Goal: Task Accomplishment & Management: Use online tool/utility

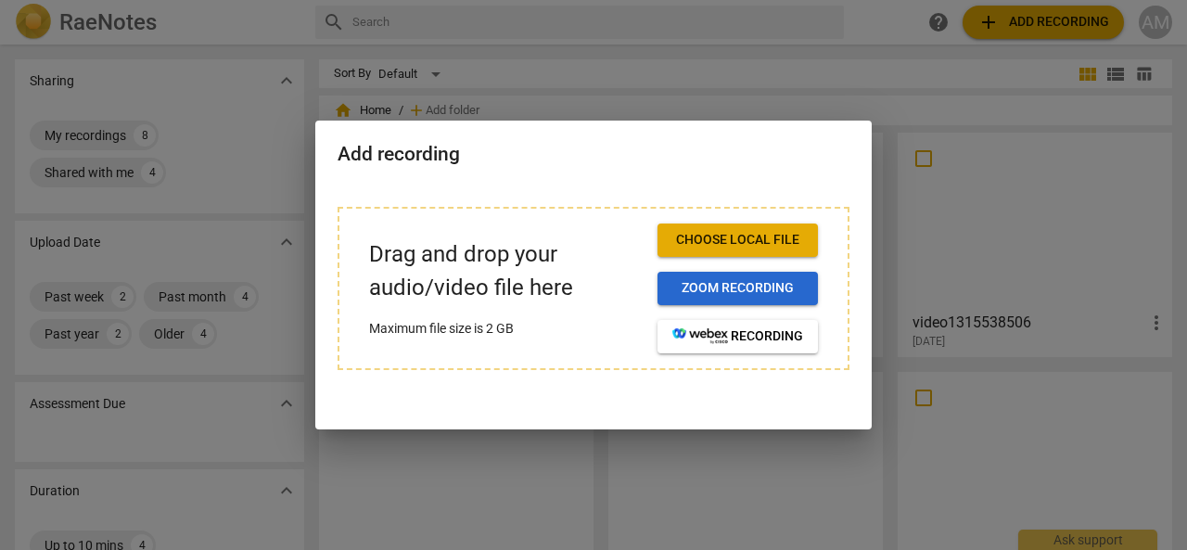
click at [735, 285] on span "Zoom recording" at bounding box center [737, 288] width 131 height 19
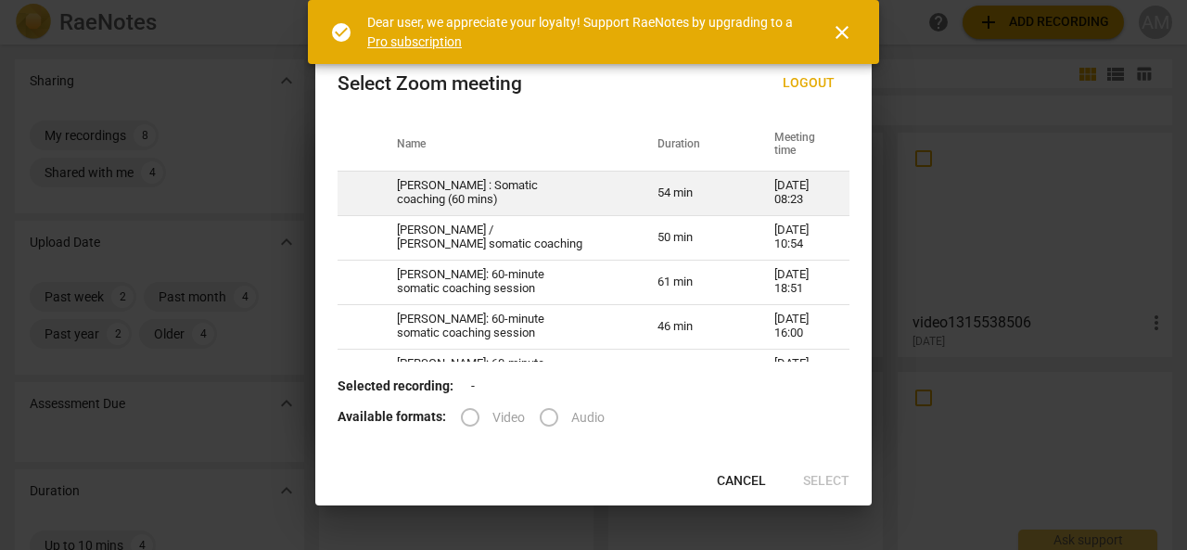
click at [519, 197] on td "[PERSON_NAME] : Somatic coaching (60 mins)" at bounding box center [505, 193] width 261 height 45
radio input "true"
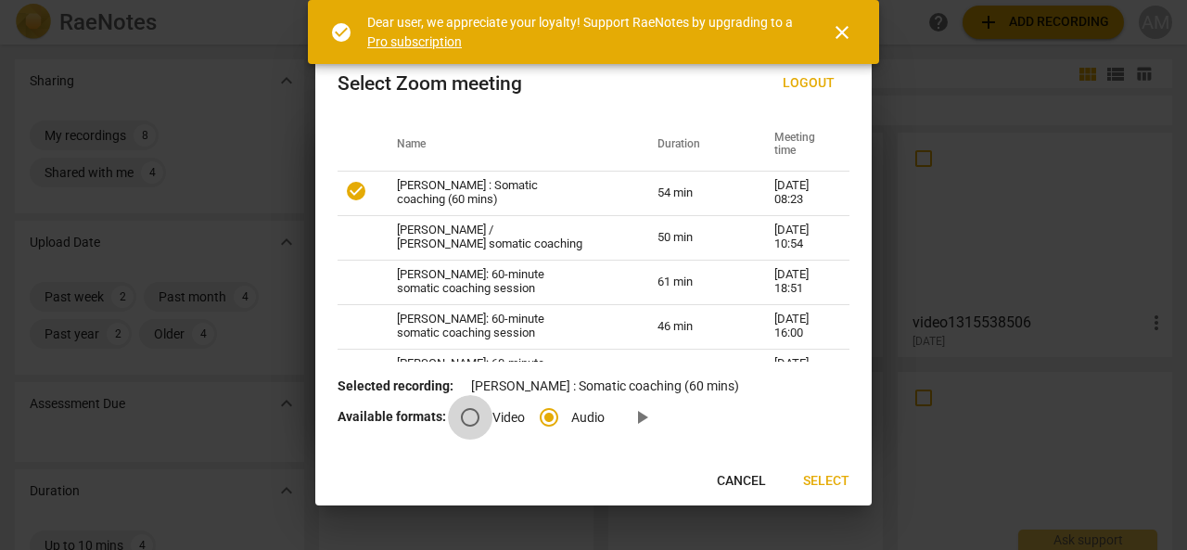
click at [471, 422] on input "Video" at bounding box center [470, 417] width 45 height 45
radio input "true"
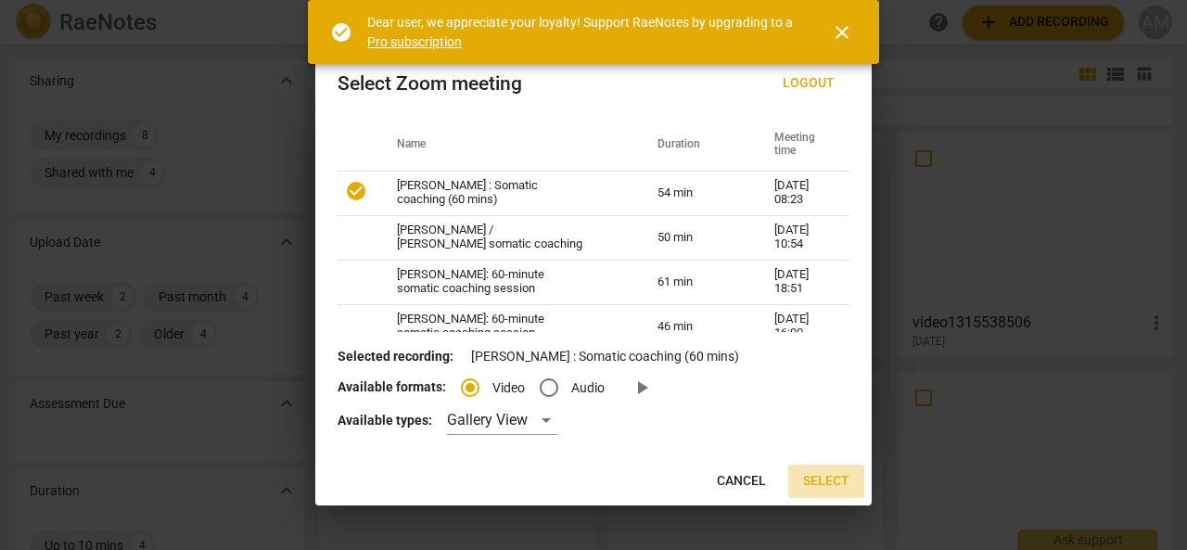
click at [827, 480] on span "Select" at bounding box center [826, 481] width 46 height 19
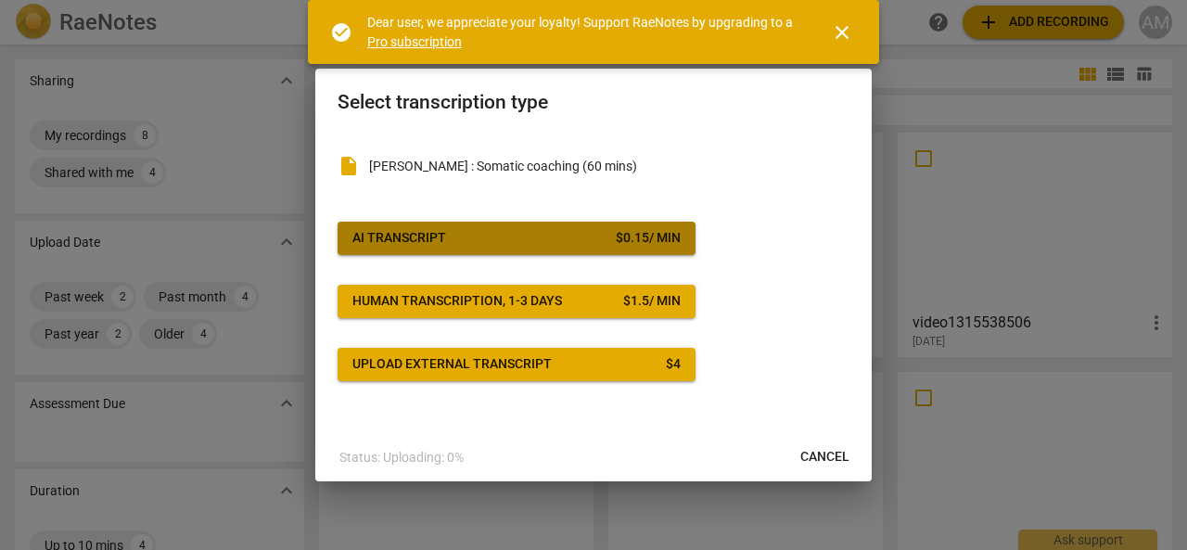
click at [451, 246] on span "AI Transcript $ 0.15 / min" at bounding box center [516, 238] width 328 height 19
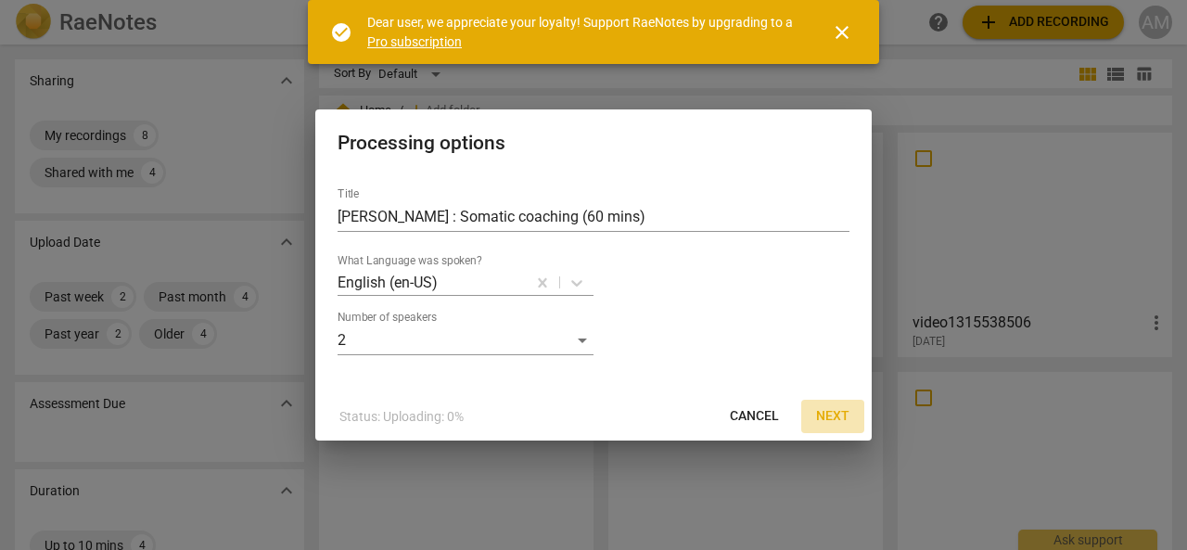
click at [829, 414] on span "Next" at bounding box center [832, 416] width 33 height 19
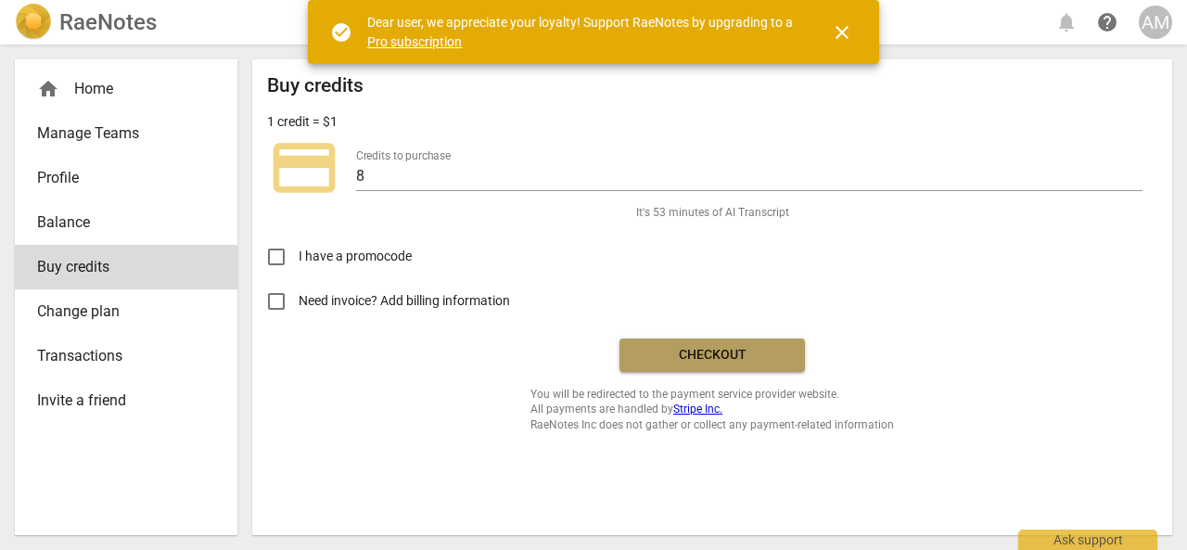
click at [736, 363] on span "Checkout" at bounding box center [712, 355] width 156 height 19
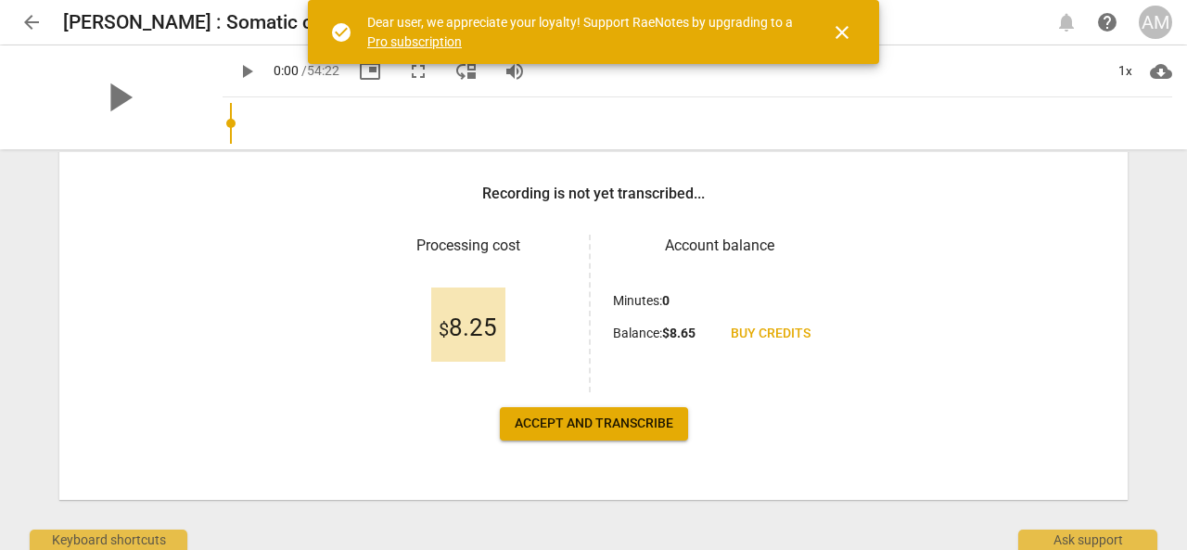
scroll to position [286, 0]
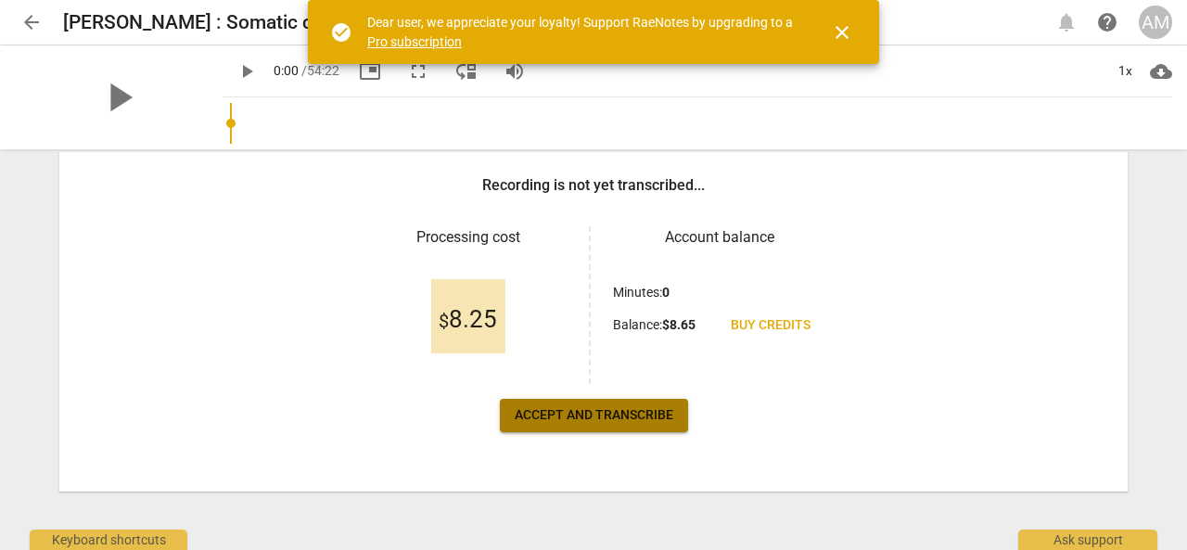
click at [605, 414] on span "Accept and transcribe" at bounding box center [594, 415] width 159 height 19
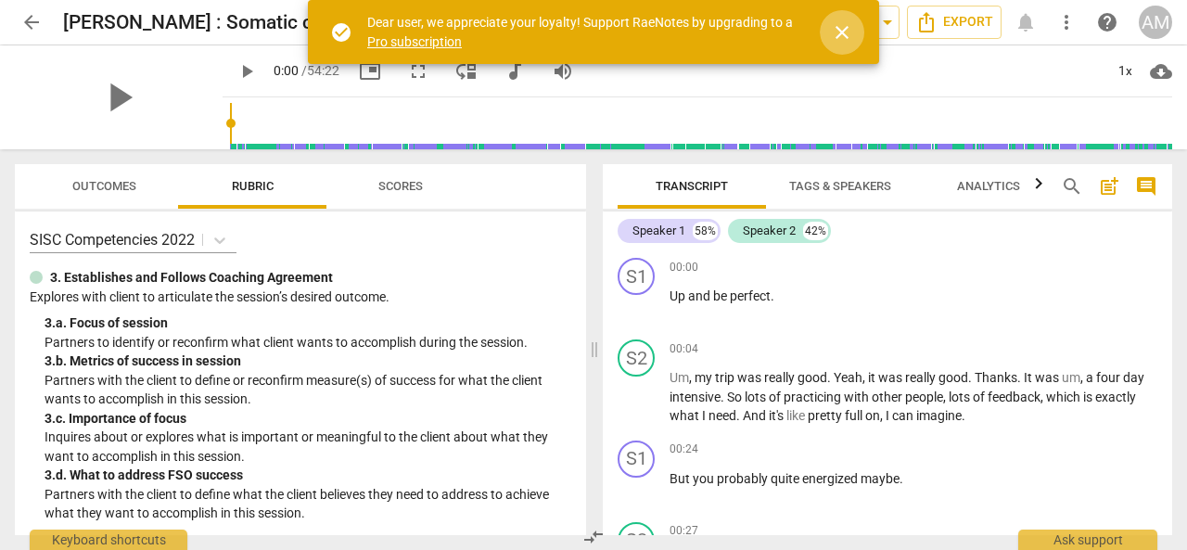
click at [836, 30] on span "close" at bounding box center [842, 32] width 22 height 22
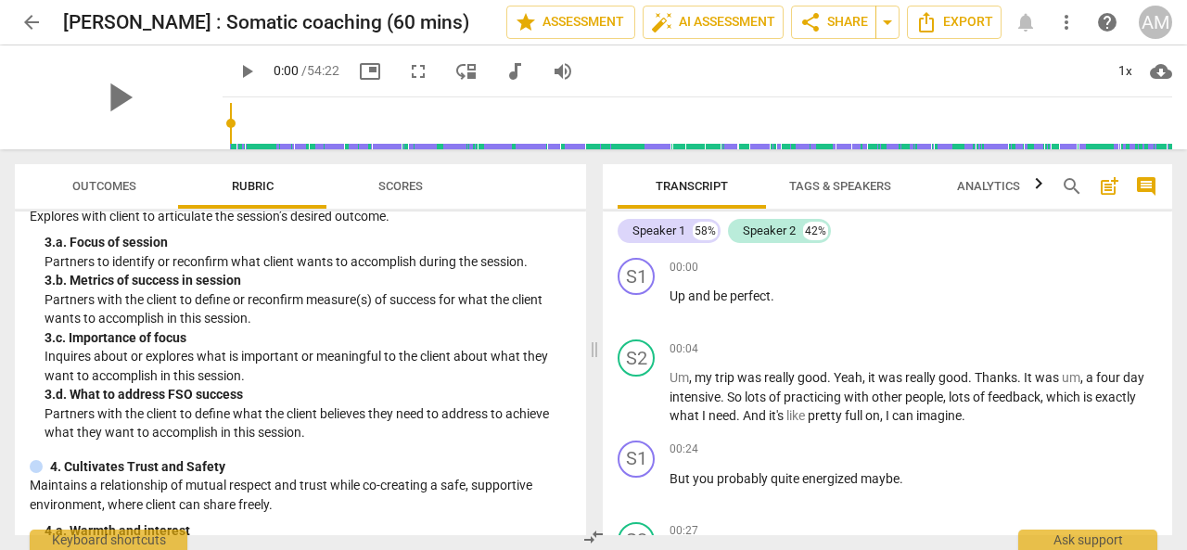
scroll to position [0, 0]
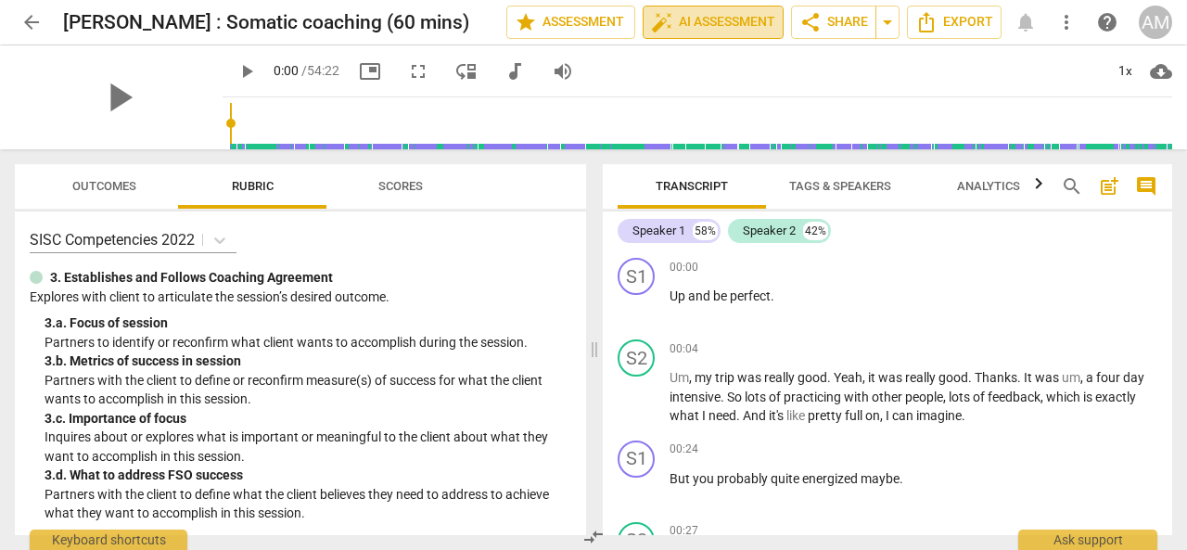
click at [690, 25] on span "auto_fix_high AI Assessment" at bounding box center [713, 22] width 124 height 22
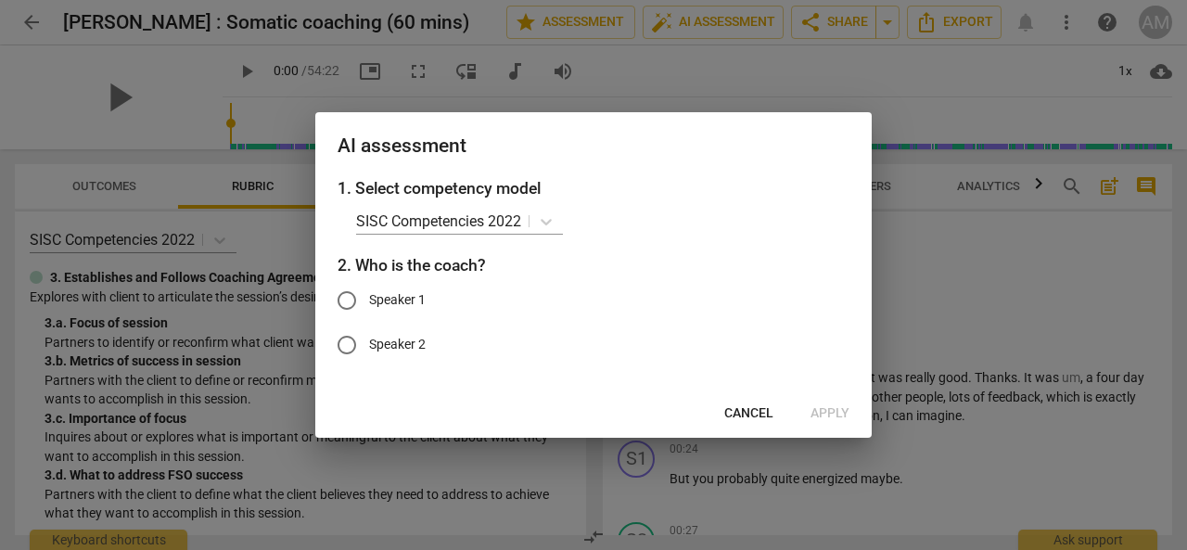
click at [344, 344] on input "Speaker 2" at bounding box center [347, 345] width 45 height 45
radio input "true"
click at [829, 414] on span "Apply" at bounding box center [829, 413] width 39 height 19
